Goal: Find specific page/section: Find specific page/section

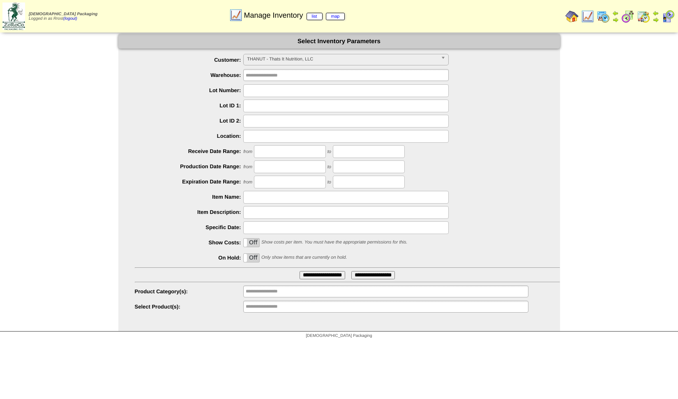
scroll to position [74, 0]
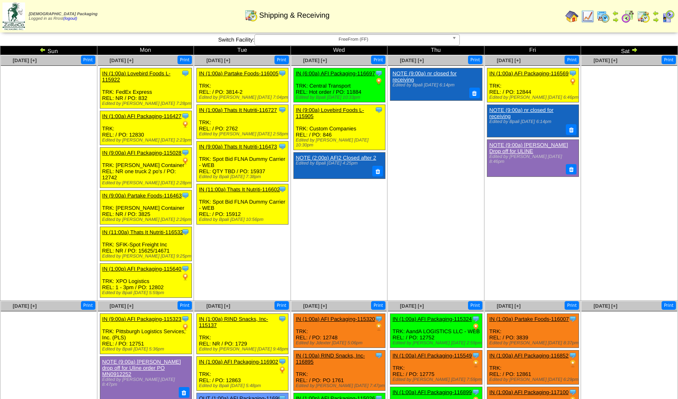
click at [669, 16] on img at bounding box center [668, 16] width 13 height 13
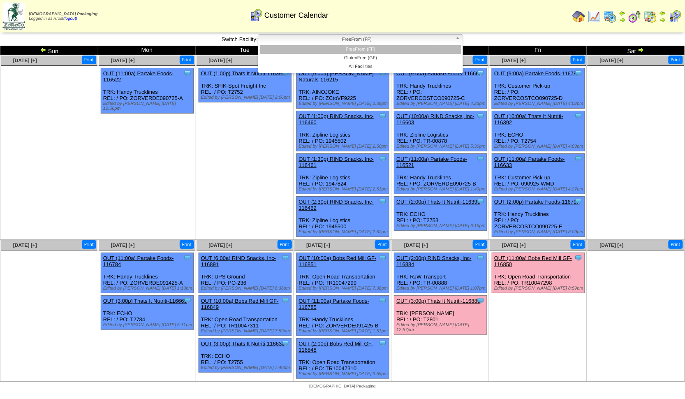
click at [406, 39] on span "FreeFrom (FF)" at bounding box center [356, 40] width 191 height 10
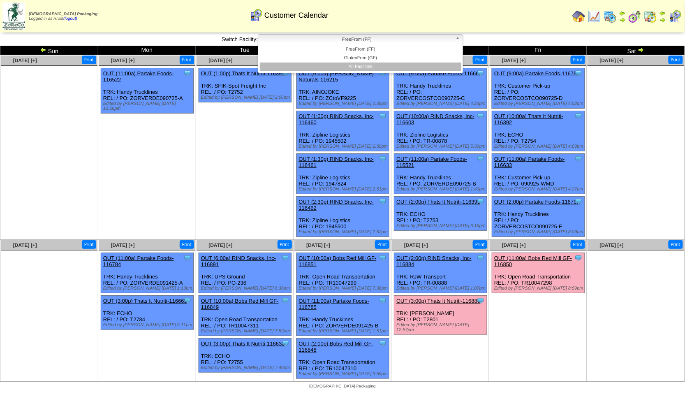
click at [351, 64] on li "All Facilities" at bounding box center [360, 66] width 201 height 9
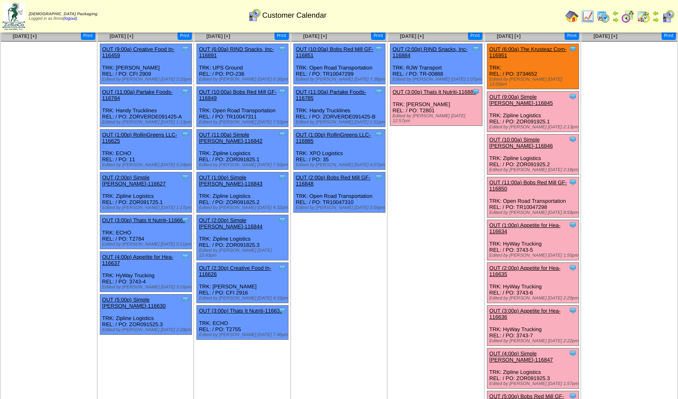
scroll to position [390, 0]
